Goal: Information Seeking & Learning: Learn about a topic

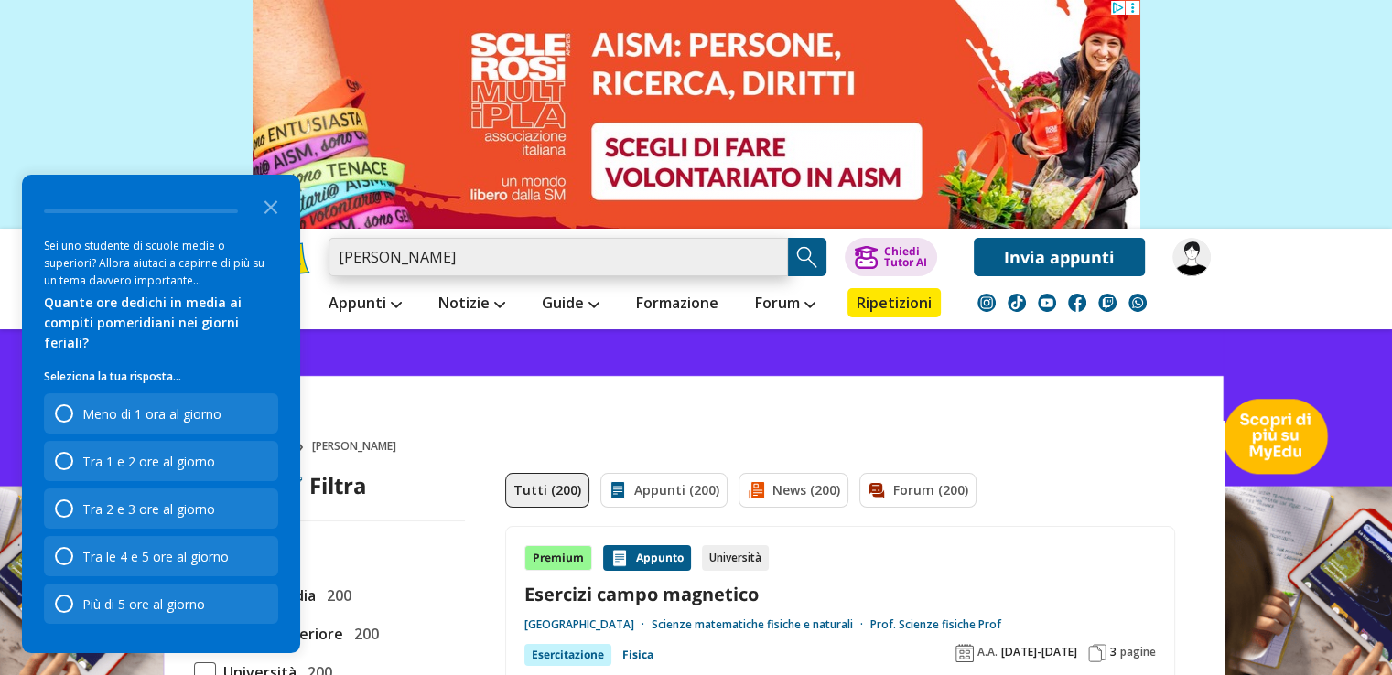
click at [393, 255] on input "marietti esercizi" at bounding box center [557, 257] width 459 height 38
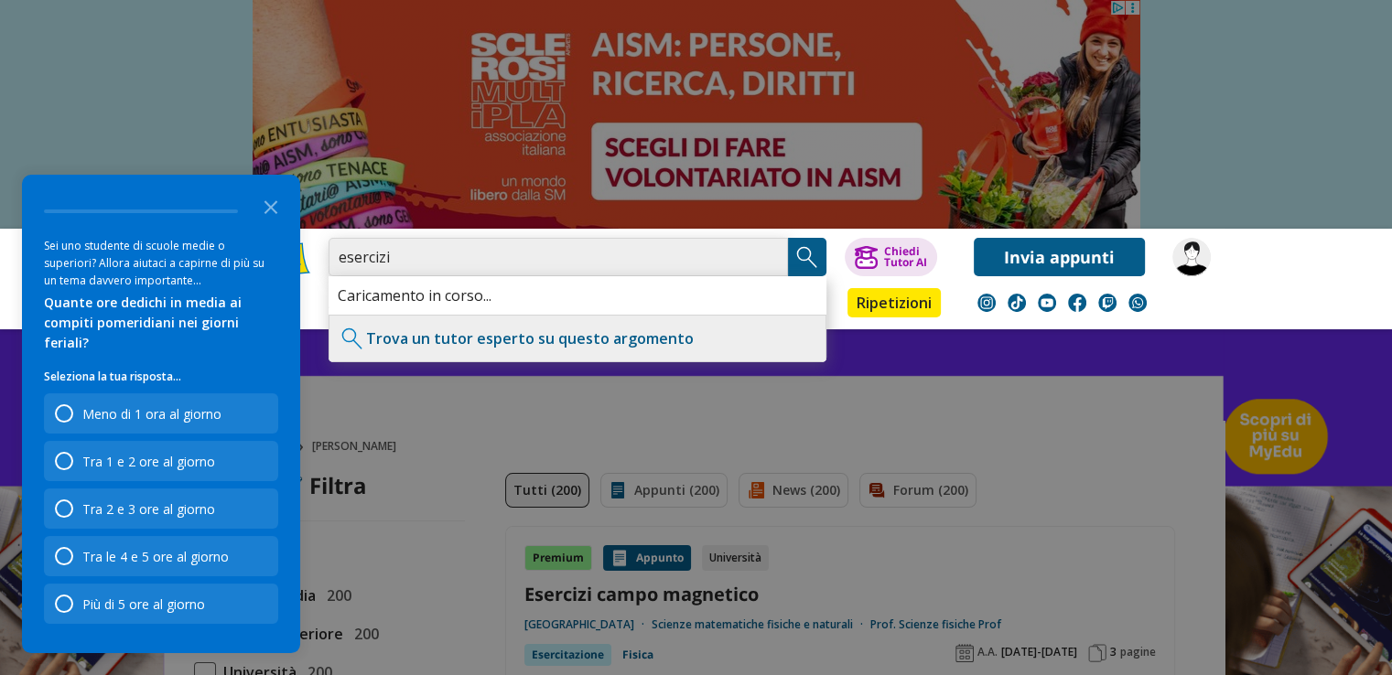
click at [393, 255] on input "esercizi" at bounding box center [557, 257] width 459 height 38
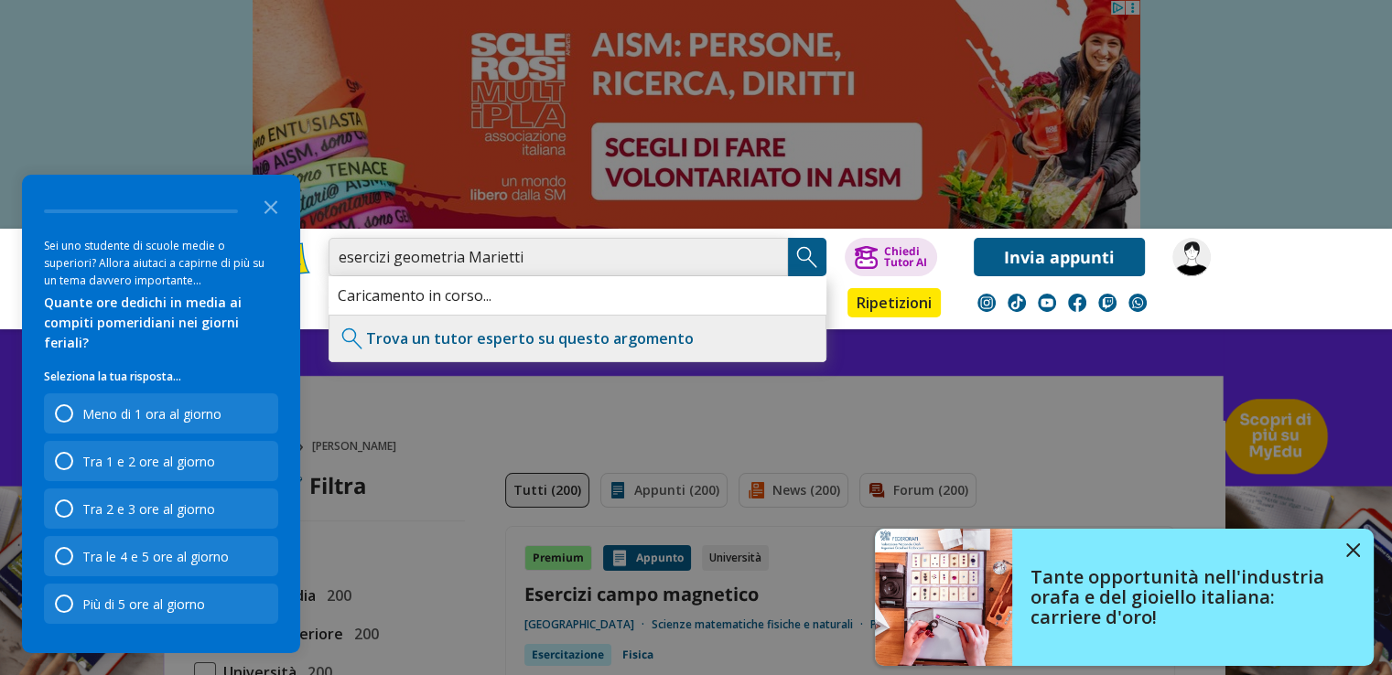
type input "esercizi geometria Marietti"
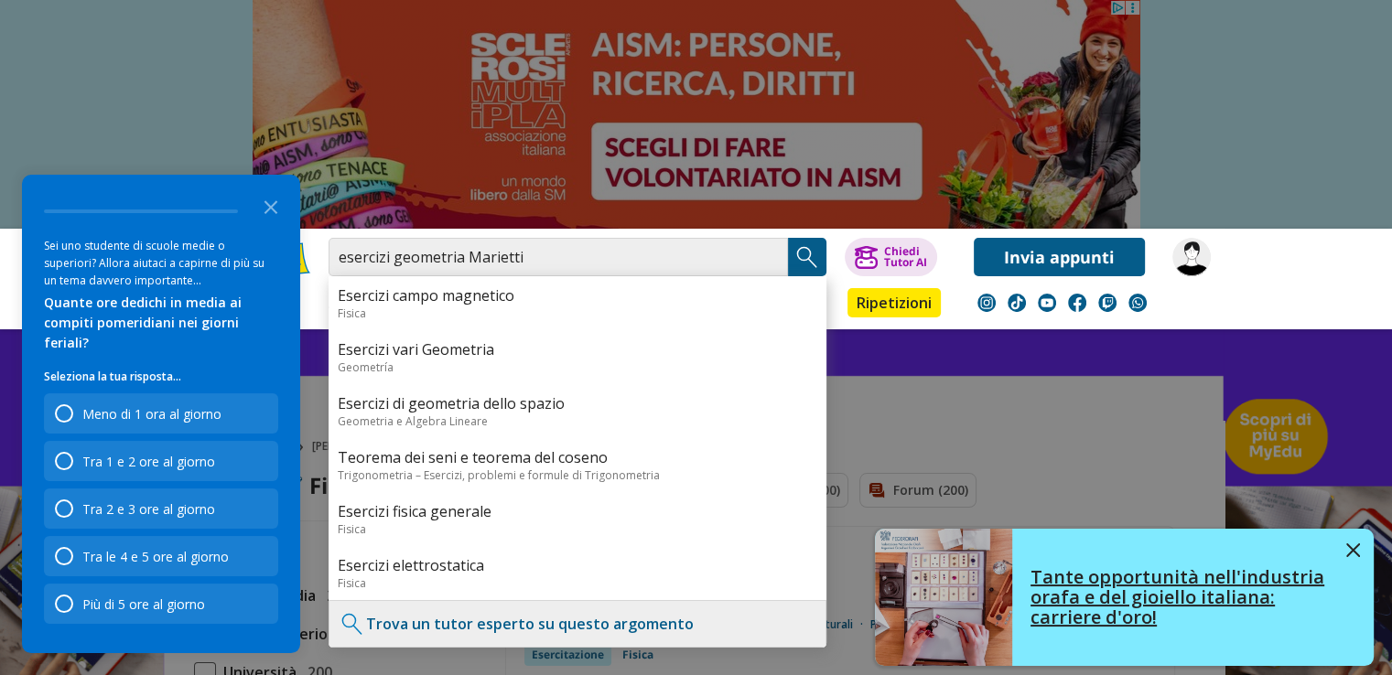
click at [1355, 548] on img at bounding box center [1353, 551] width 14 height 14
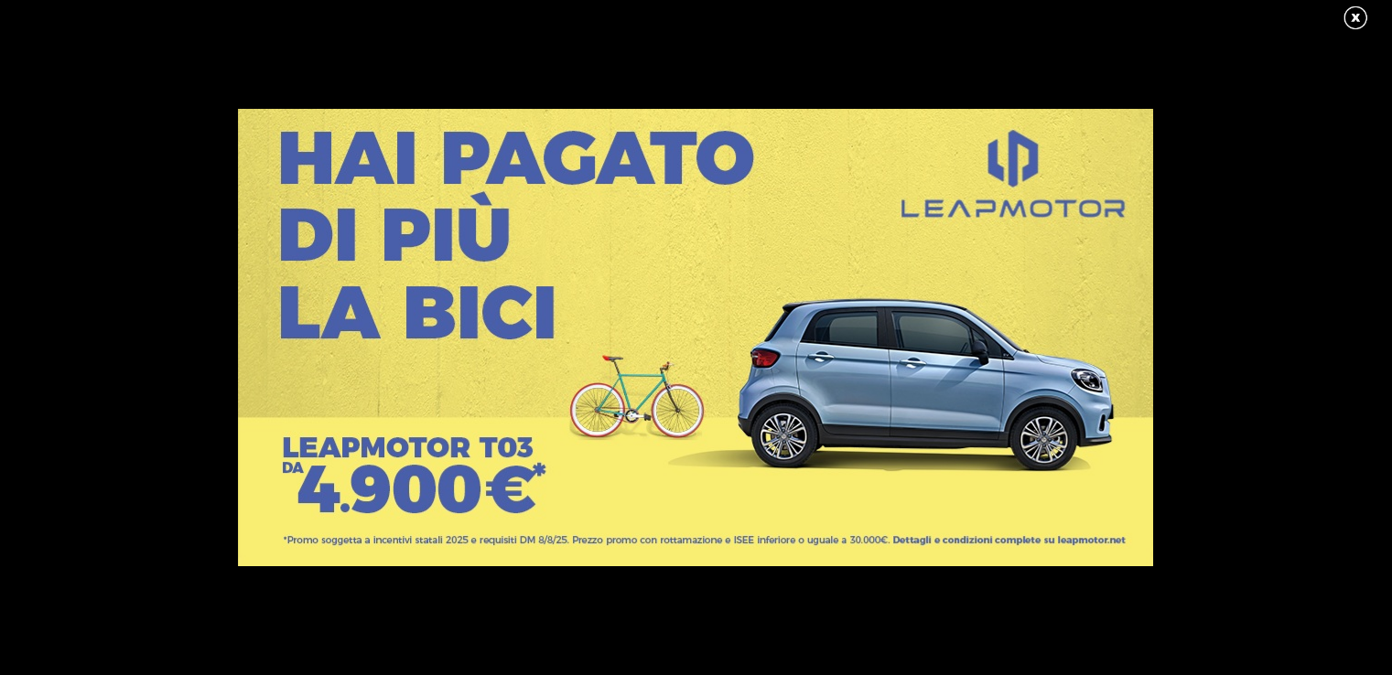
scroll to position [256, 0]
click at [1358, 5] on link at bounding box center [1364, 18] width 46 height 27
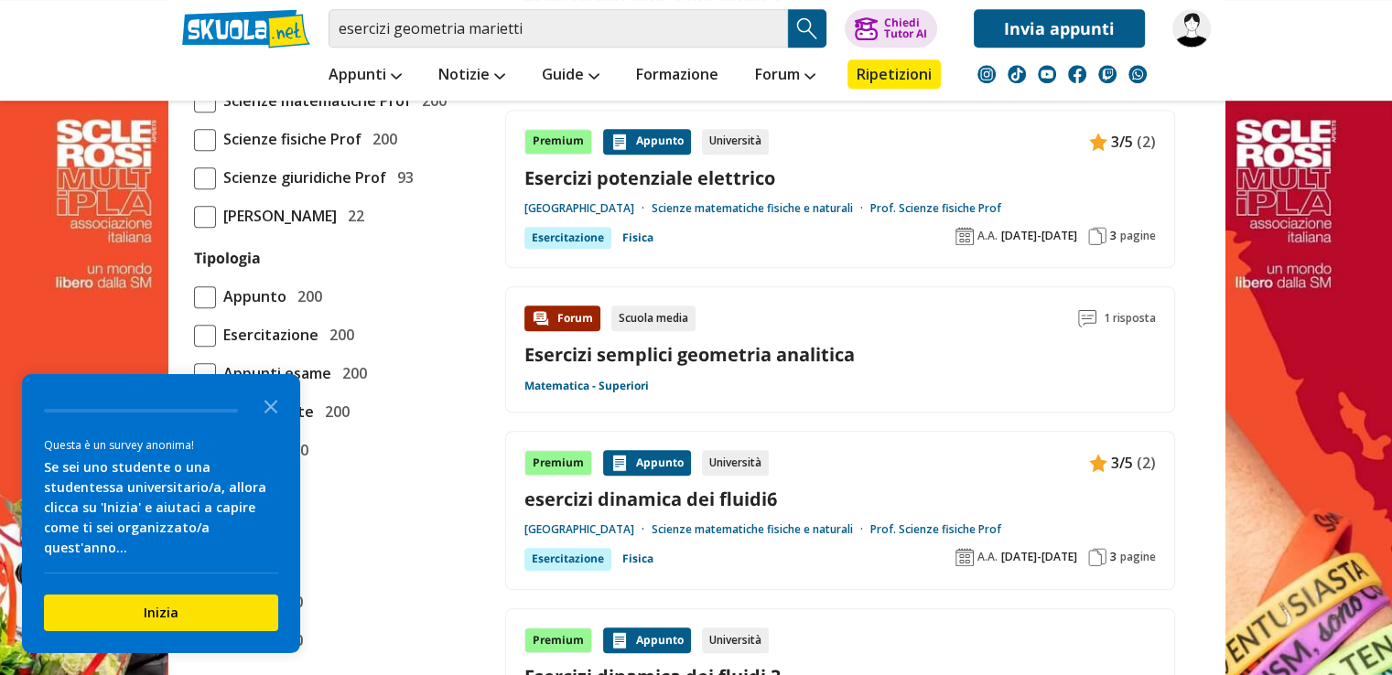
scroll to position [1441, 0]
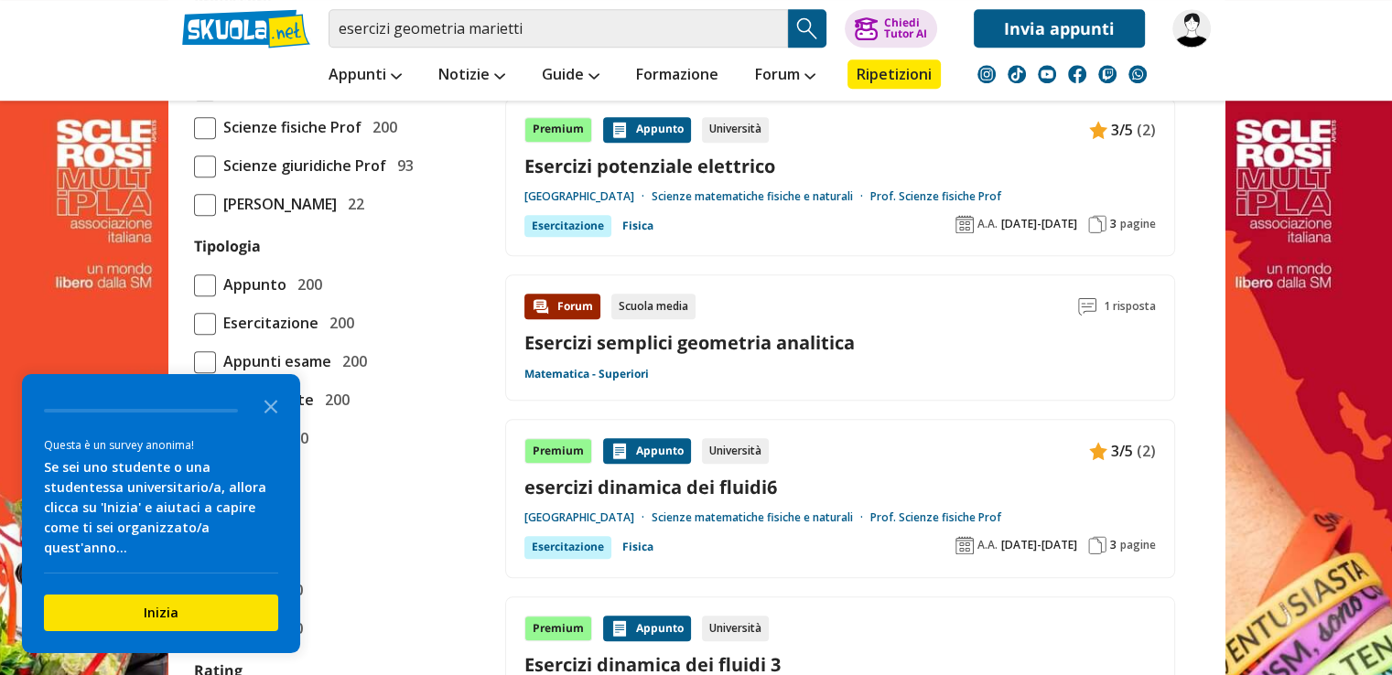
click at [388, 54] on input "Professore" at bounding box center [337, 45] width 222 height 18
click at [345, 177] on div "[PERSON_NAME] tti [PERSON_NAME]" at bounding box center [325, 171] width 262 height 35
type input "[PERSON_NAME]"
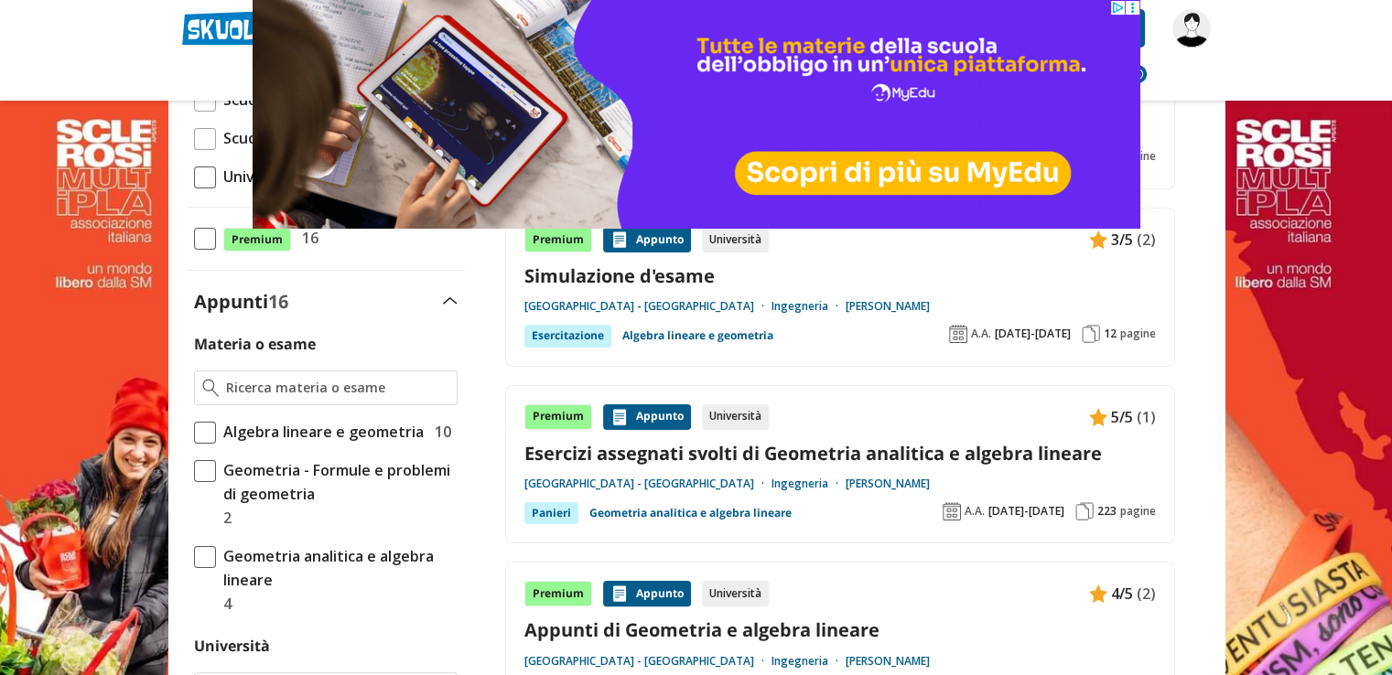
scroll to position [289, 0]
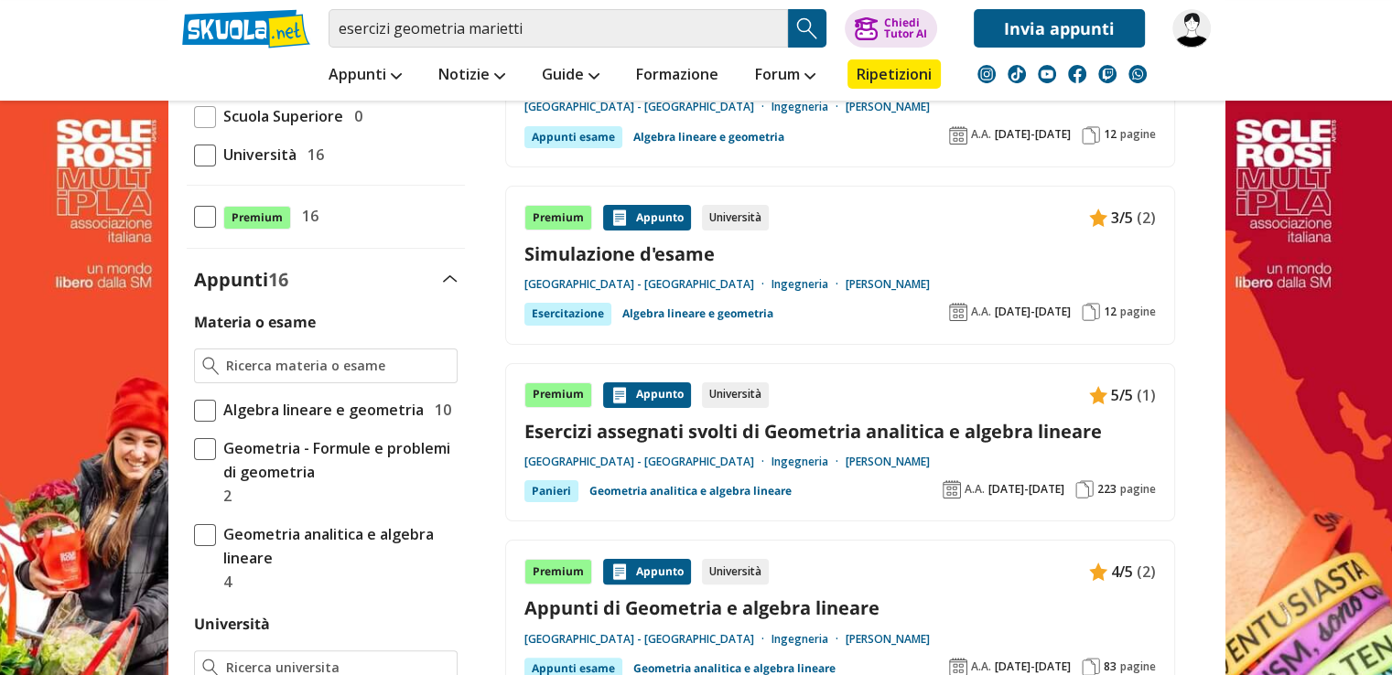
click at [808, 424] on link "Esercizi assegnati svolti di Geometria analitica e algebra lineare" at bounding box center [839, 431] width 631 height 25
